Goal: Task Accomplishment & Management: Manage account settings

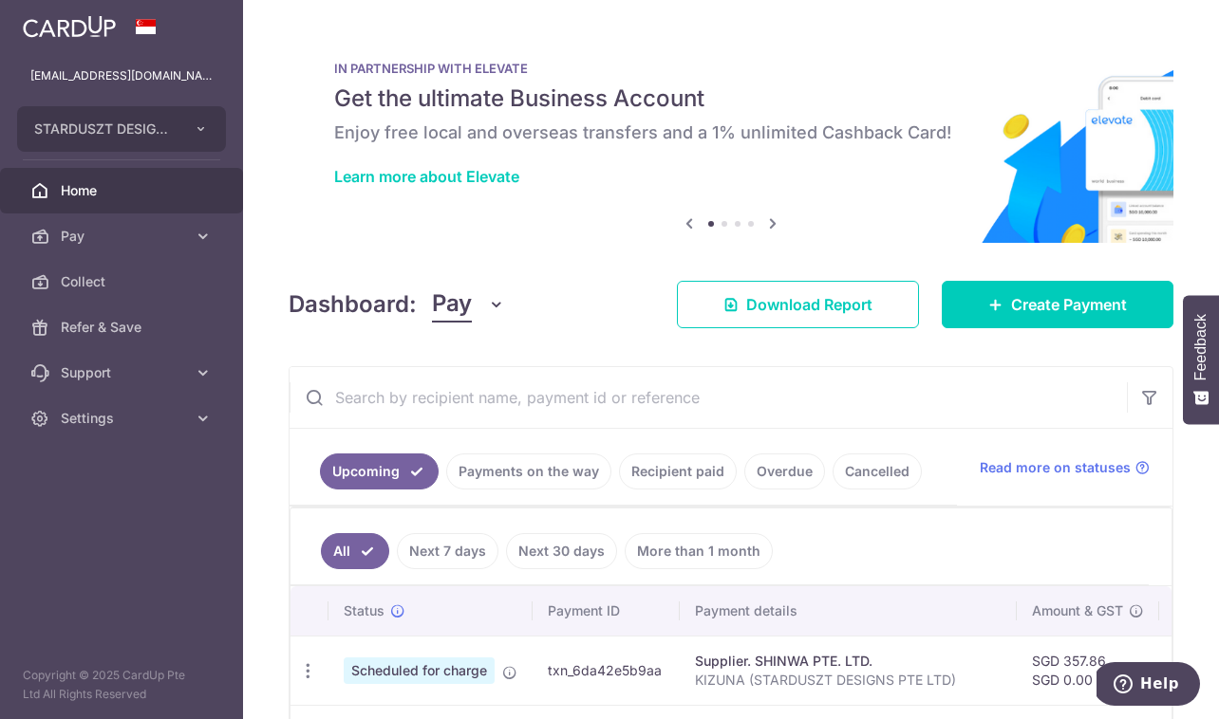
click at [540, 480] on link "Payments on the way" at bounding box center [528, 472] width 165 height 36
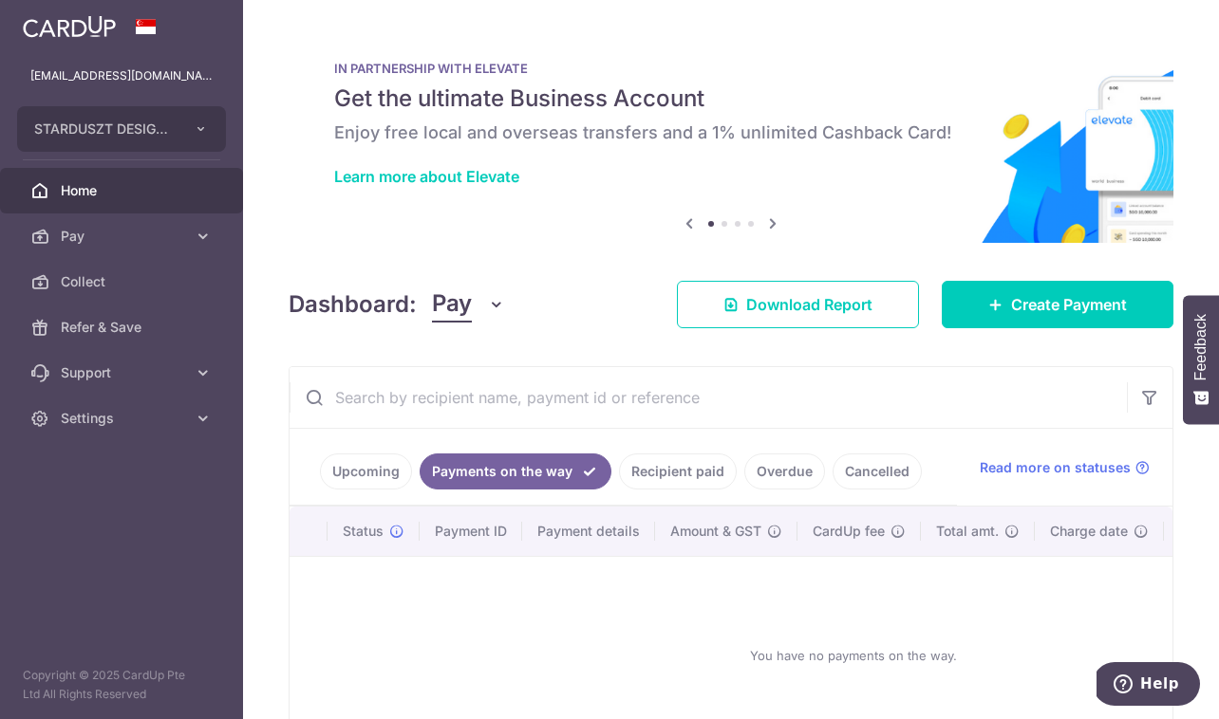
click at [398, 466] on link "Upcoming" at bounding box center [366, 472] width 92 height 36
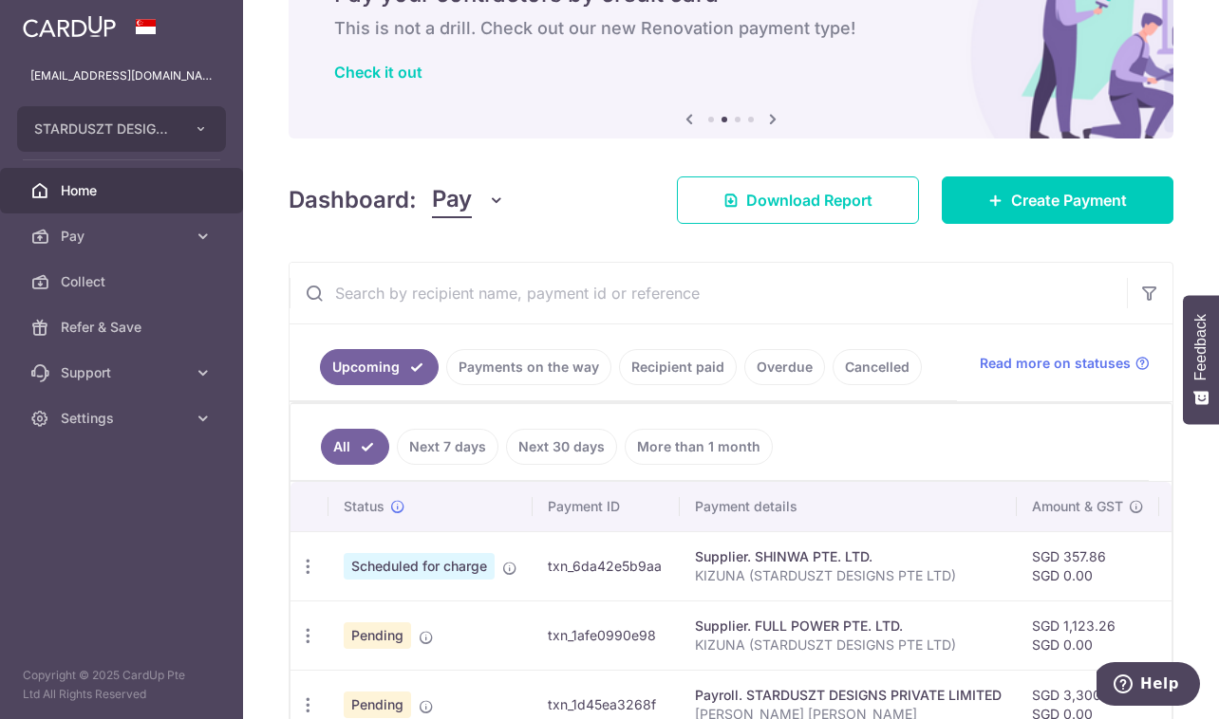
scroll to position [53, 0]
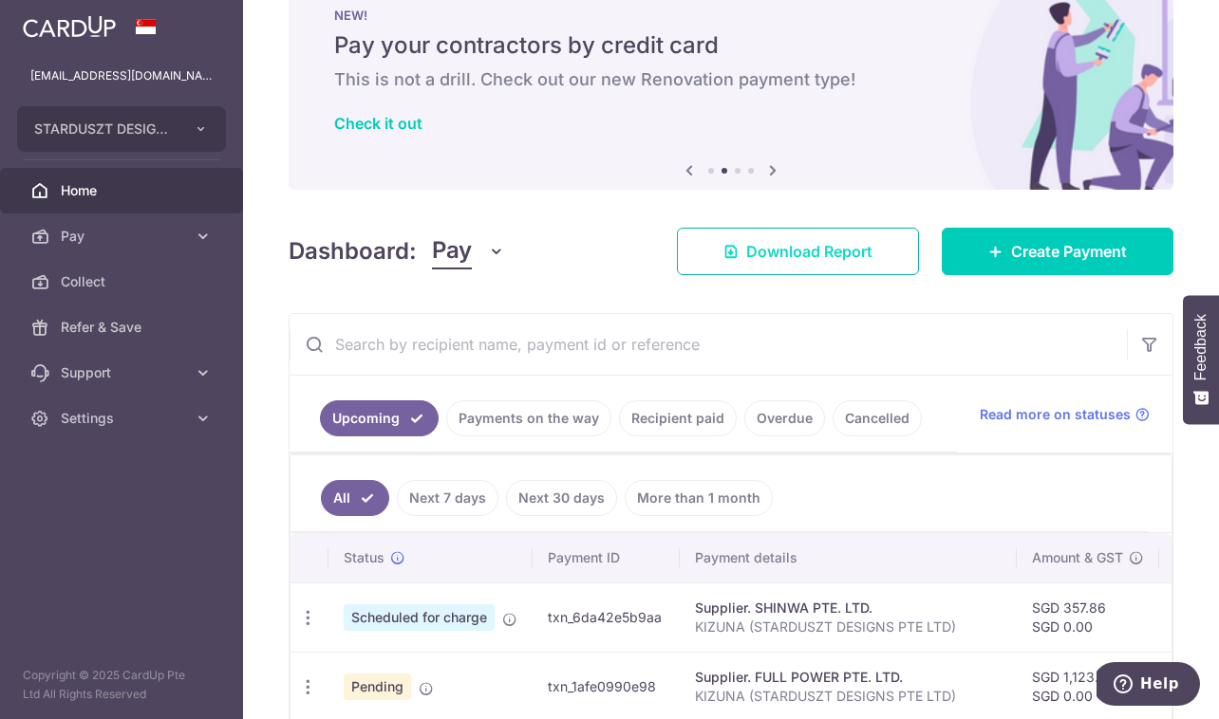
click at [894, 255] on link "Download Report" at bounding box center [798, 251] width 242 height 47
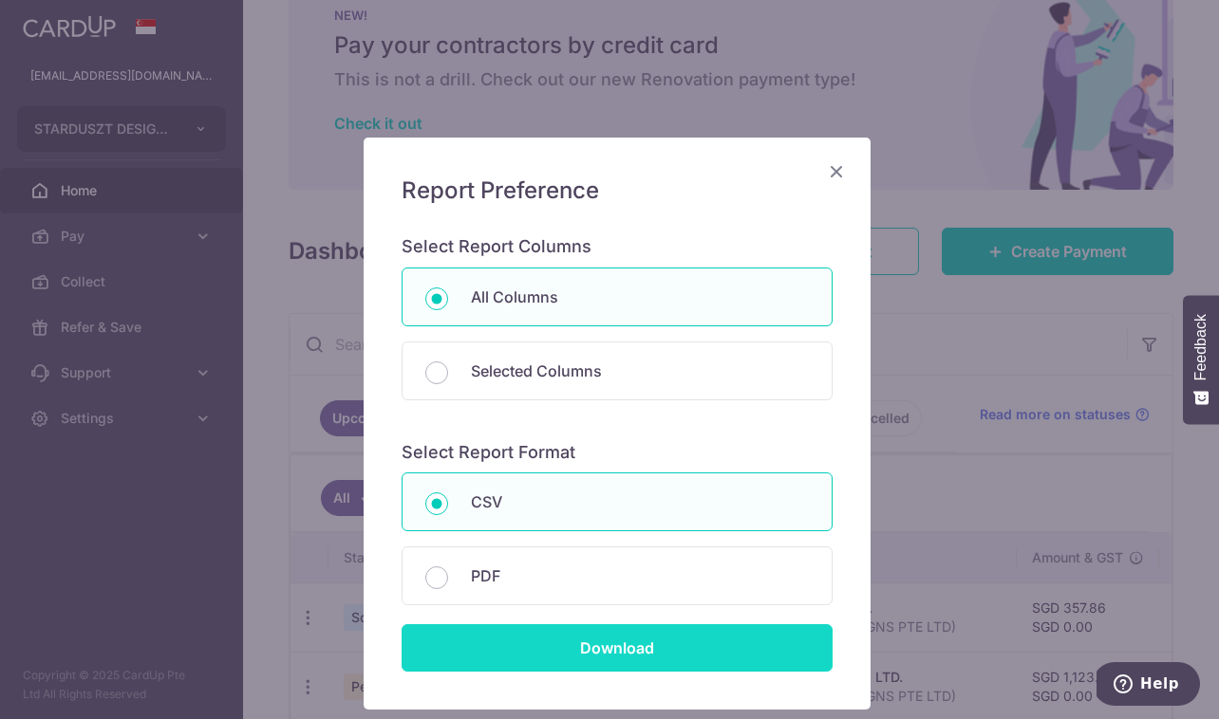
click at [744, 645] on input "Download" at bounding box center [616, 647] width 431 height 47
